Goal: Information Seeking & Learning: Check status

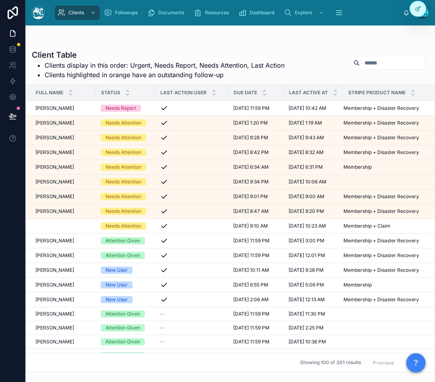
drag, startPoint x: 14, startPoint y: 215, endPoint x: 5, endPoint y: 216, distance: 9.2
click at [14, 215] on div at bounding box center [12, 191] width 25 height 382
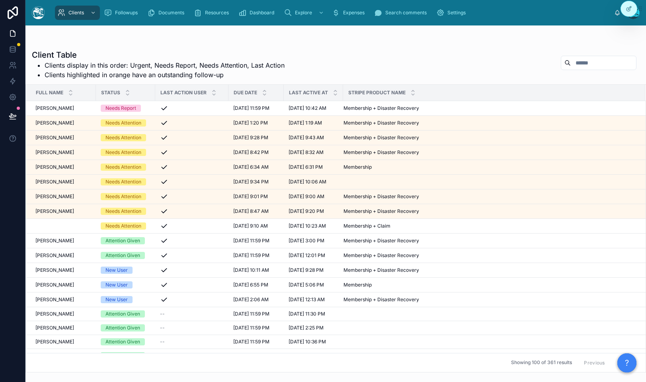
click at [435, 59] on input "text" at bounding box center [603, 62] width 65 height 11
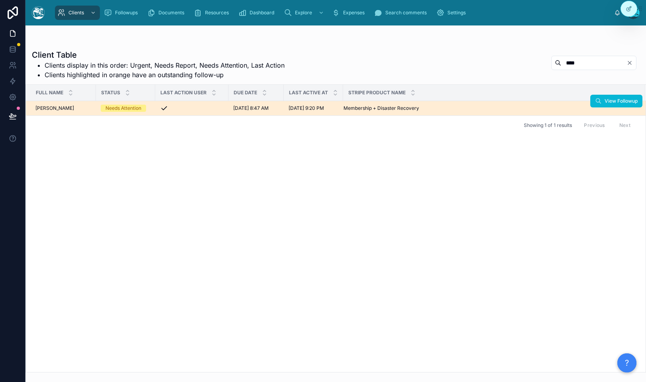
type input "****"
click at [267, 108] on span "[DATE] 8:47 AM" at bounding box center [250, 108] width 35 height 6
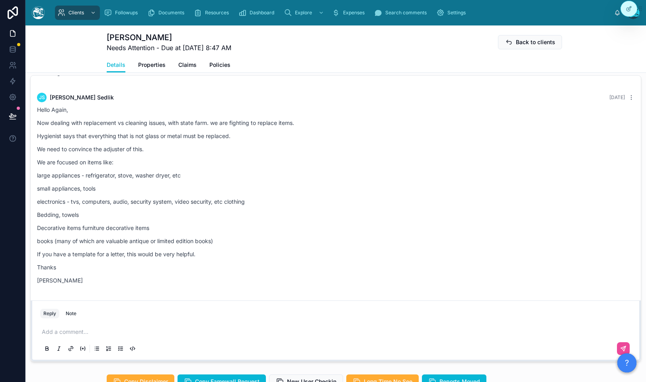
scroll to position [580, 0]
click at [79, 259] on p "If you have a template for a letter, this would be very helpful." at bounding box center [336, 254] width 598 height 8
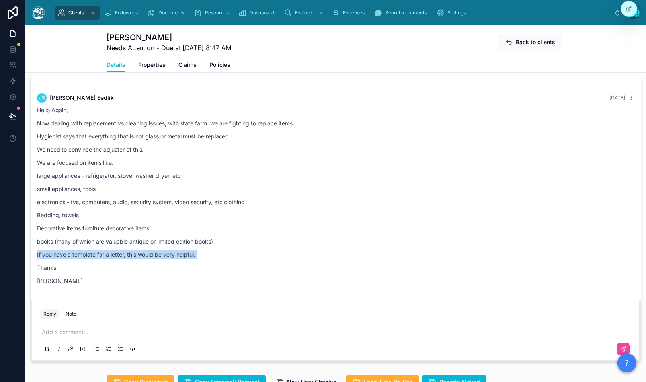
click at [79, 259] on p "If you have a template for a letter, this would be very helpful." at bounding box center [336, 254] width 598 height 8
click at [66, 270] on div "Hello Again, Now dealing with replacement vs cleaning issues, with state farm. …" at bounding box center [336, 195] width 598 height 179
click at [66, 271] on div "Hello Again, Now dealing with replacement vs cleaning issues, with state farm. …" at bounding box center [336, 195] width 598 height 179
click at [64, 272] on p "Thanks" at bounding box center [336, 268] width 598 height 8
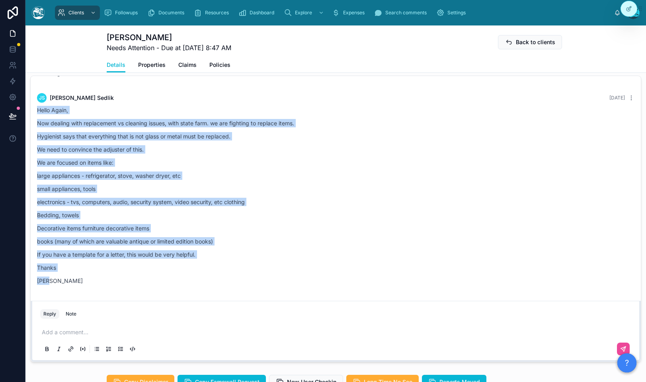
drag, startPoint x: 59, startPoint y: 290, endPoint x: 31, endPoint y: 117, distance: 175.0
click at [94, 152] on div "Hello Again, Now dealing with replacement vs cleaning issues, with state farm. …" at bounding box center [336, 195] width 598 height 179
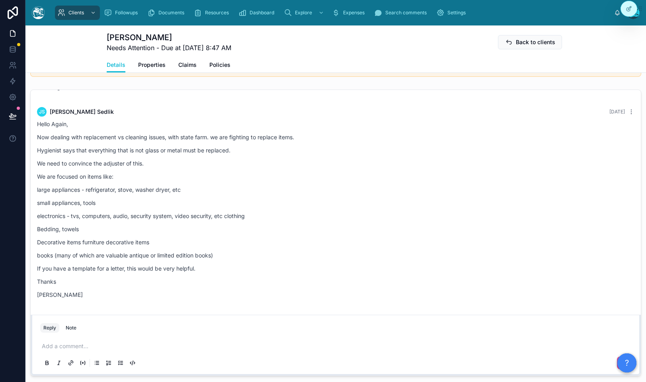
scroll to position [567, 0]
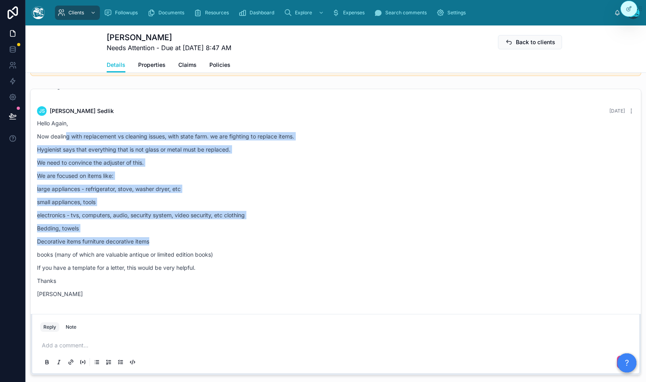
drag, startPoint x: 67, startPoint y: 142, endPoint x: 297, endPoint y: 252, distance: 254.3
click at [297, 252] on div "Hello Again, Now dealing with replacement vs cleaning issues, with state farm. …" at bounding box center [336, 208] width 598 height 179
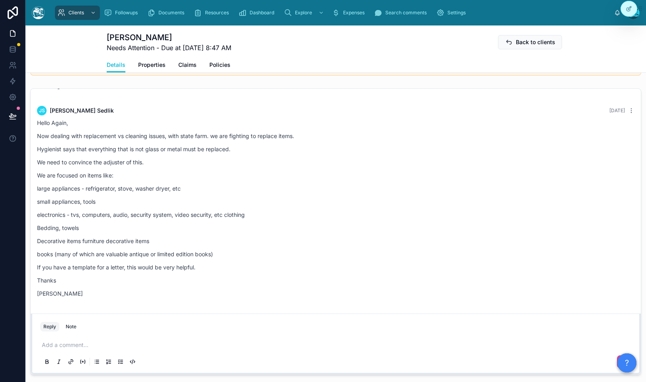
drag, startPoint x: 288, startPoint y: 254, endPoint x: 7, endPoint y: 164, distance: 295.3
click at [288, 254] on div "Hello Again, Now dealing with replacement vs cleaning issues, with state farm. …" at bounding box center [336, 208] width 598 height 179
click at [37, 168] on div "JS Jeff Sedlik Yesterday Hello Again, Now dealing with replacement vs cleaning …" at bounding box center [335, 204] width 607 height 206
drag, startPoint x: 37, startPoint y: 168, endPoint x: 160, endPoint y: 178, distance: 123.5
click at [160, 178] on div "Hello Again, Now dealing with replacement vs cleaning issues, with state farm. …" at bounding box center [336, 208] width 598 height 179
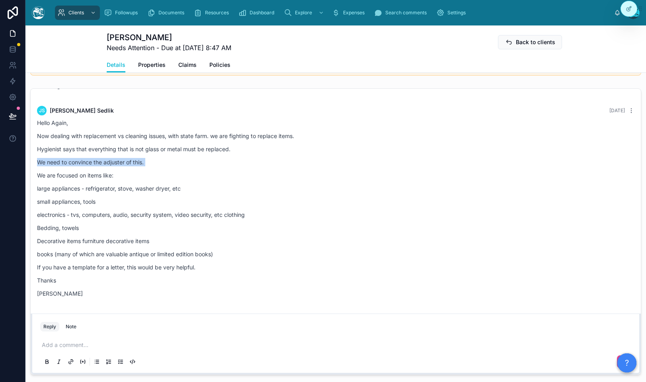
click at [160, 178] on div "Hello Again, Now dealing with replacement vs cleaning issues, with state farm. …" at bounding box center [336, 208] width 598 height 179
click at [186, 153] on p "Hygienist says that everything that is not glass or metal must be replaced." at bounding box center [336, 149] width 598 height 8
drag, startPoint x: 73, startPoint y: 157, endPoint x: 238, endPoint y: 159, distance: 165.6
click at [238, 153] on p "Hygienist says that everything that is not glass or metal must be replaced." at bounding box center [336, 149] width 598 height 8
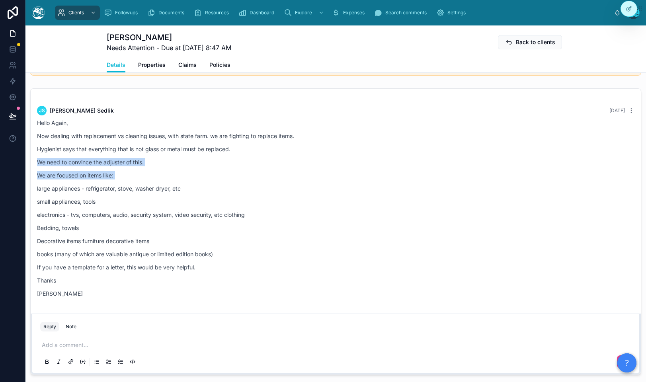
drag, startPoint x: 236, startPoint y: 157, endPoint x: 197, endPoint y: 191, distance: 52.0
click at [197, 191] on div "Hello Again, Now dealing with replacement vs cleaning issues, with state farm. …" at bounding box center [336, 208] width 598 height 179
drag, startPoint x: 188, startPoint y: 189, endPoint x: 135, endPoint y: 177, distance: 55.1
click at [184, 189] on div "Hello Again, Now dealing with replacement vs cleaning issues, with state farm. …" at bounding box center [336, 208] width 598 height 179
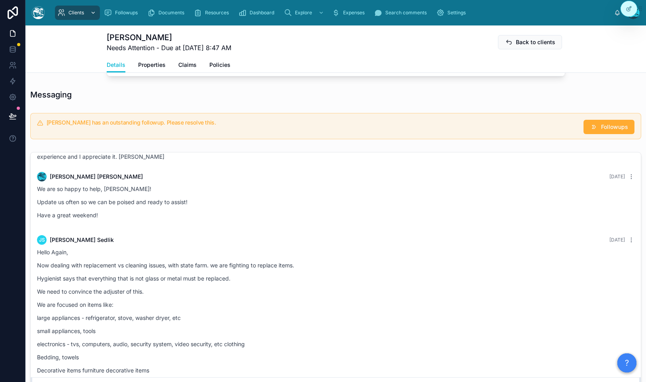
scroll to position [502, 0]
click at [264, 14] on span "Dashboard" at bounding box center [262, 13] width 25 height 6
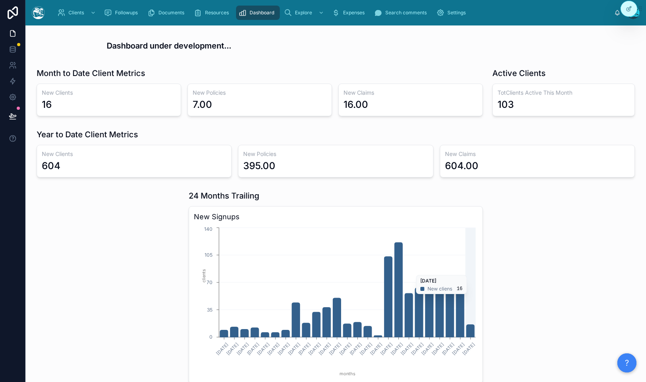
scroll to position [142, 0]
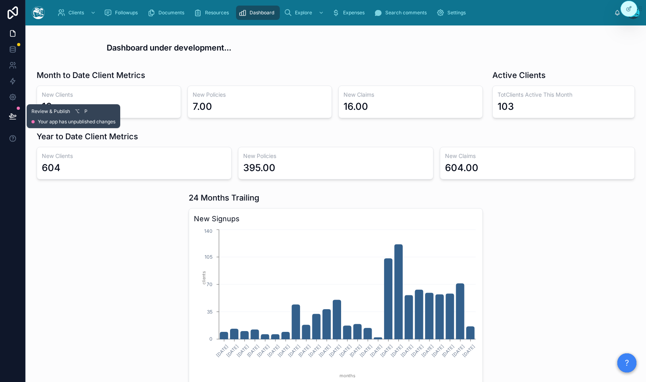
click at [14, 113] on icon at bounding box center [13, 116] width 8 height 8
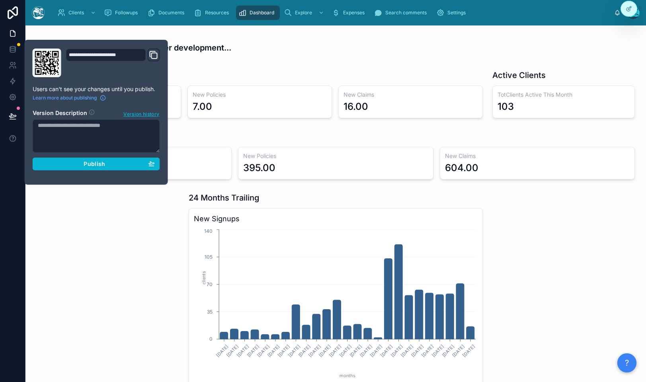
click at [140, 218] on div at bounding box center [108, 289] width 152 height 200
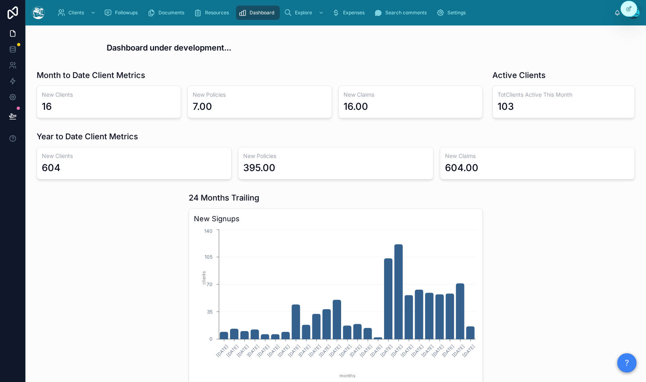
scroll to position [212, 0]
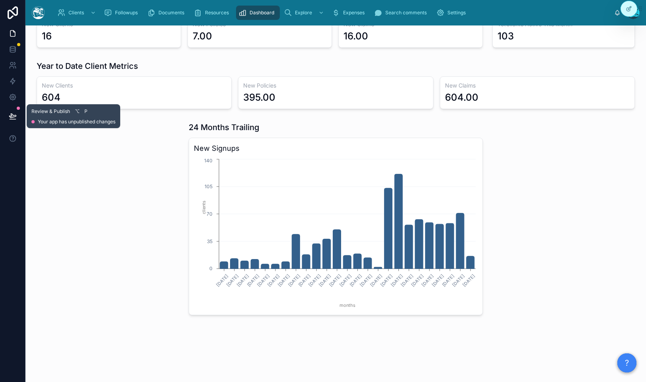
click at [14, 119] on icon at bounding box center [13, 119] width 6 height 0
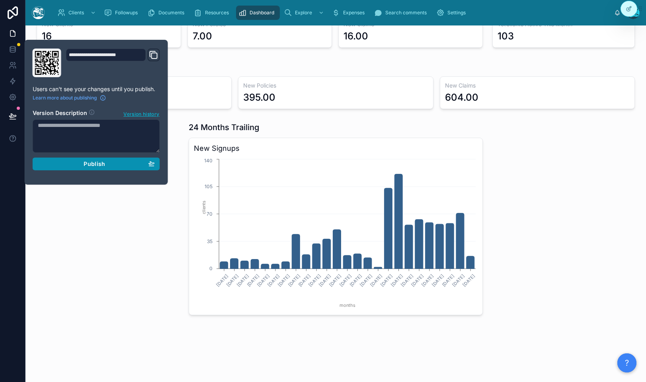
click at [98, 163] on span "Publish" at bounding box center [94, 163] width 21 height 7
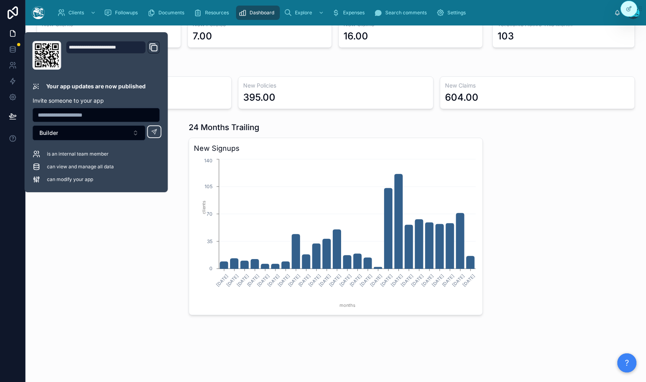
click at [125, 268] on div at bounding box center [108, 219] width 152 height 200
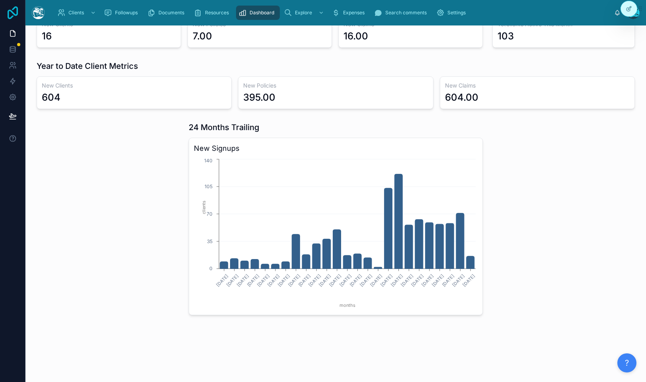
click at [14, 12] on icon at bounding box center [13, 12] width 16 height 13
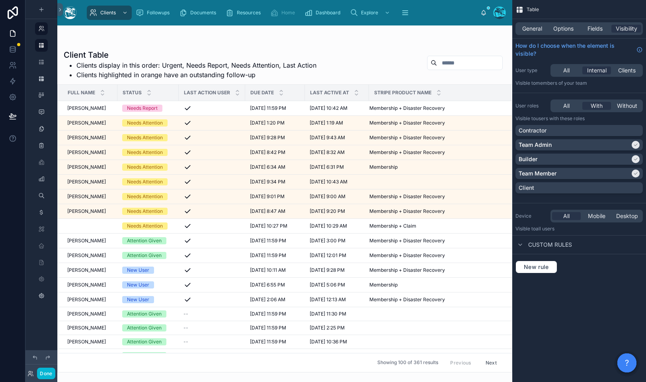
click at [487, 43] on div at bounding box center [284, 203] width 455 height 357
drag, startPoint x: 588, startPoint y: 358, endPoint x: 528, endPoint y: 313, distance: 74.7
click at [588, 358] on div "Table General Options Fields Visibility How do I choose when the element is vis…" at bounding box center [579, 191] width 134 height 382
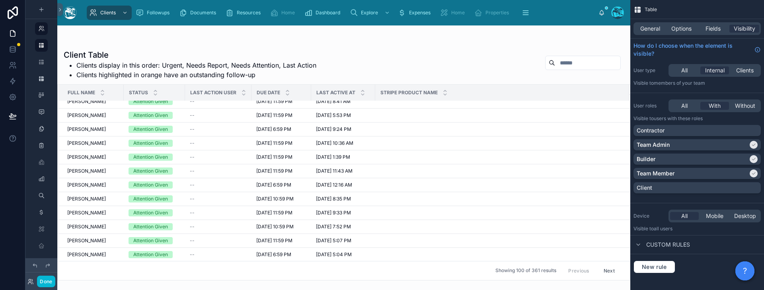
scroll to position [1251, 0]
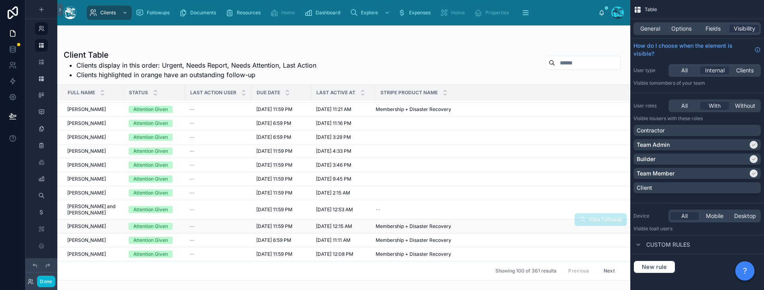
click at [82, 227] on span "[PERSON_NAME]" at bounding box center [86, 226] width 39 height 6
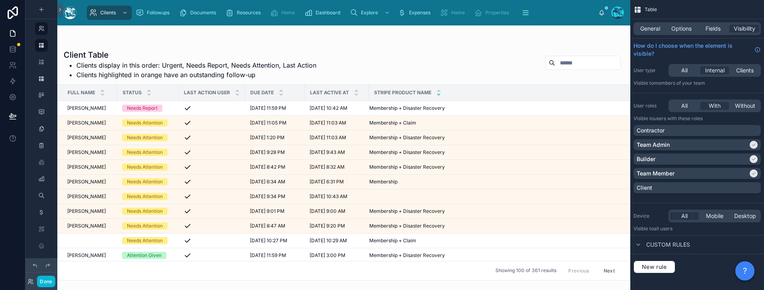
click at [439, 94] on icon at bounding box center [438, 94] width 5 height 5
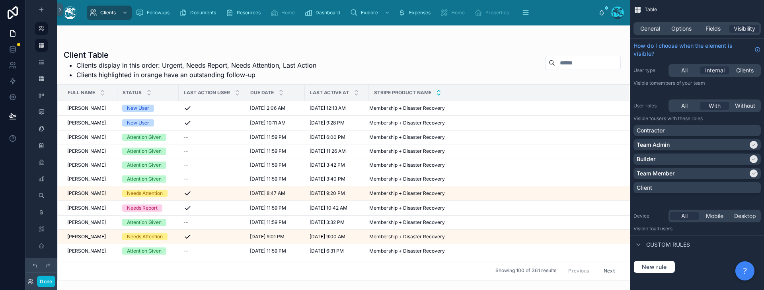
click at [441, 90] on icon at bounding box center [438, 90] width 5 height 5
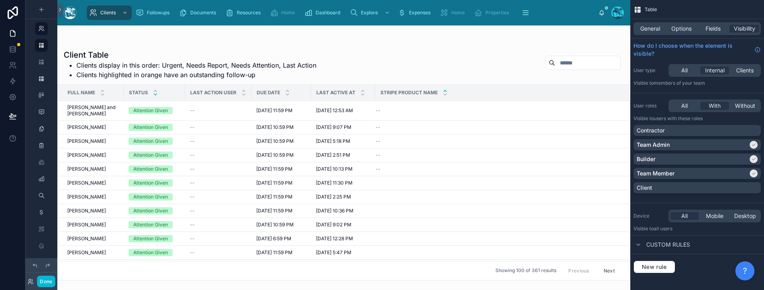
click at [154, 95] on icon at bounding box center [155, 94] width 3 height 1
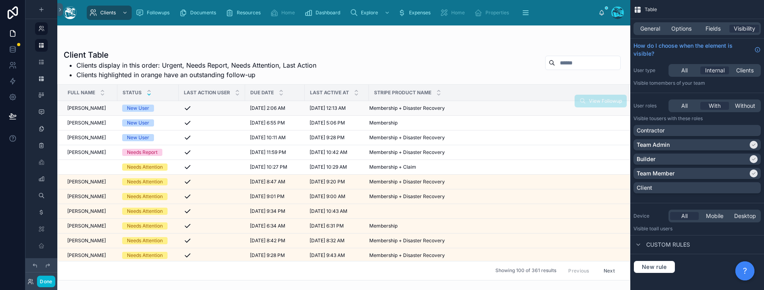
click at [78, 108] on span "[PERSON_NAME]" at bounding box center [86, 108] width 39 height 6
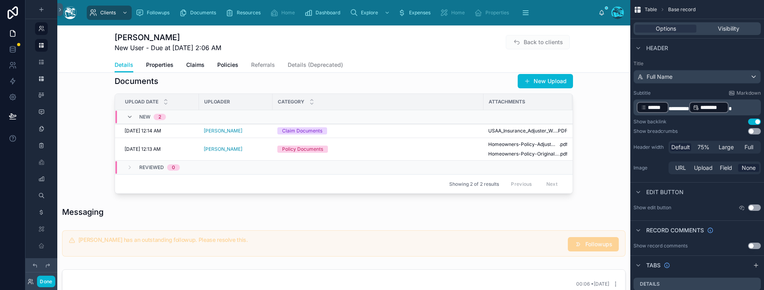
scroll to position [261, 0]
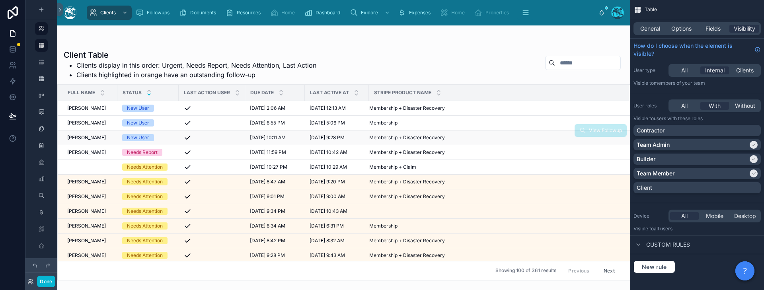
click at [91, 138] on span "[PERSON_NAME]" at bounding box center [86, 138] width 39 height 6
click at [88, 141] on span "[PERSON_NAME]" at bounding box center [86, 138] width 39 height 6
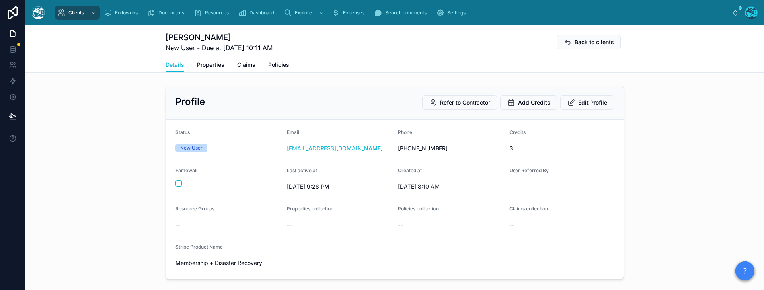
drag, startPoint x: 134, startPoint y: 49, endPoint x: 131, endPoint y: 14, distance: 35.2
click at [134, 48] on div "[PERSON_NAME] New User - Due at [DATE] 10:11 AM Back to clients Details Details…" at bounding box center [394, 48] width 739 height 47
